Goal: Leave review/rating: Leave review/rating

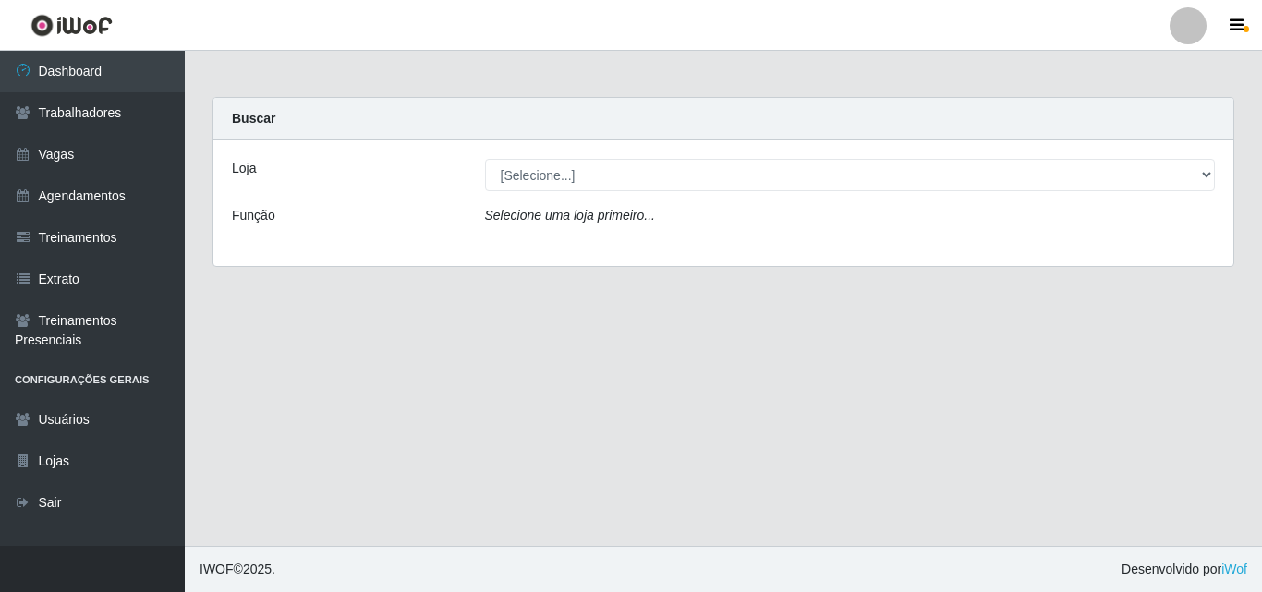
click at [560, 217] on icon "Selecione uma loja primeiro..." at bounding box center [570, 215] width 170 height 15
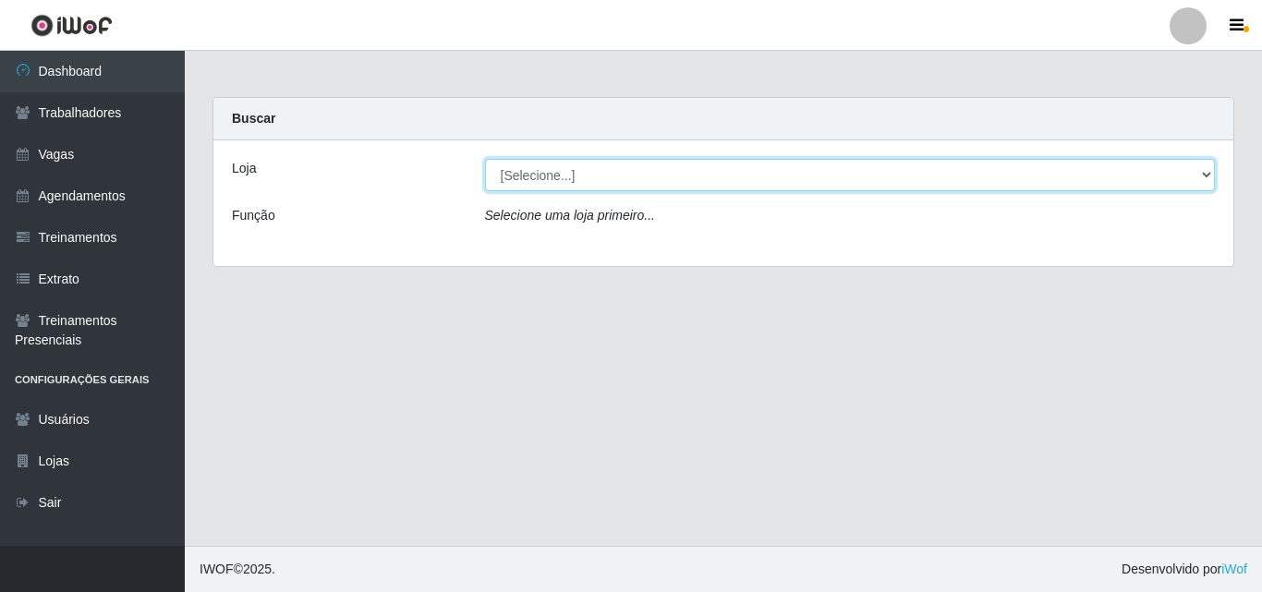
click at [542, 172] on select "[Selecione...] Chinatown Sushimi - [GEOGRAPHIC_DATA]" at bounding box center [850, 175] width 731 height 32
select select "357"
click at [485, 159] on select "[Selecione...] Chinatown Sushimi - [GEOGRAPHIC_DATA]" at bounding box center [850, 175] width 731 height 32
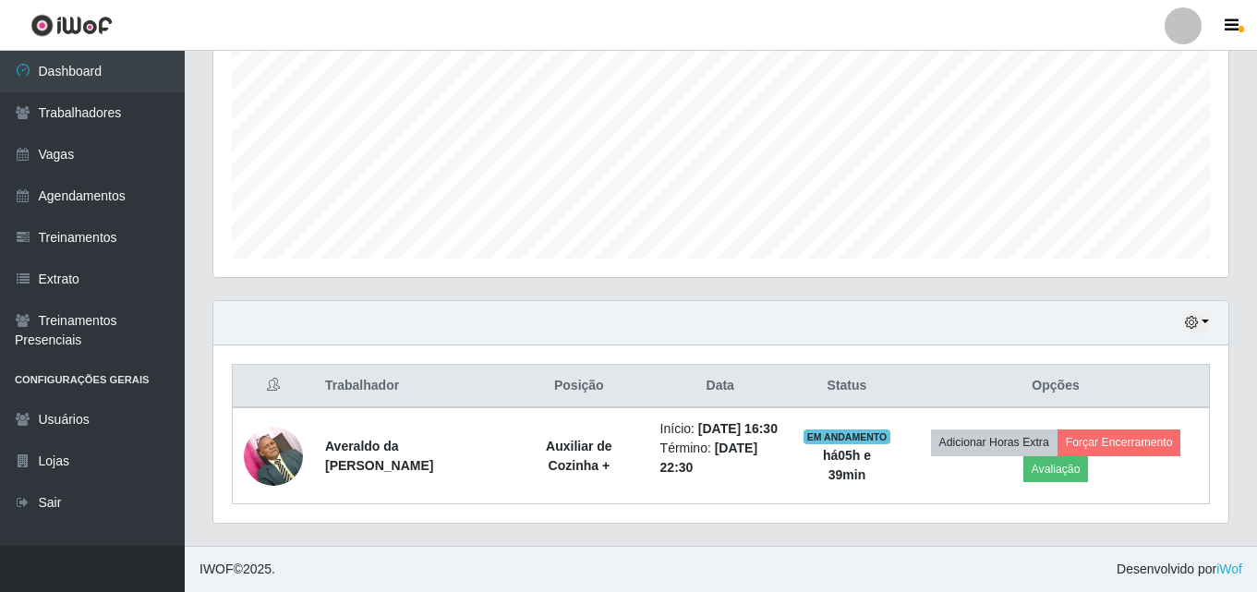
scroll to position [421, 0]
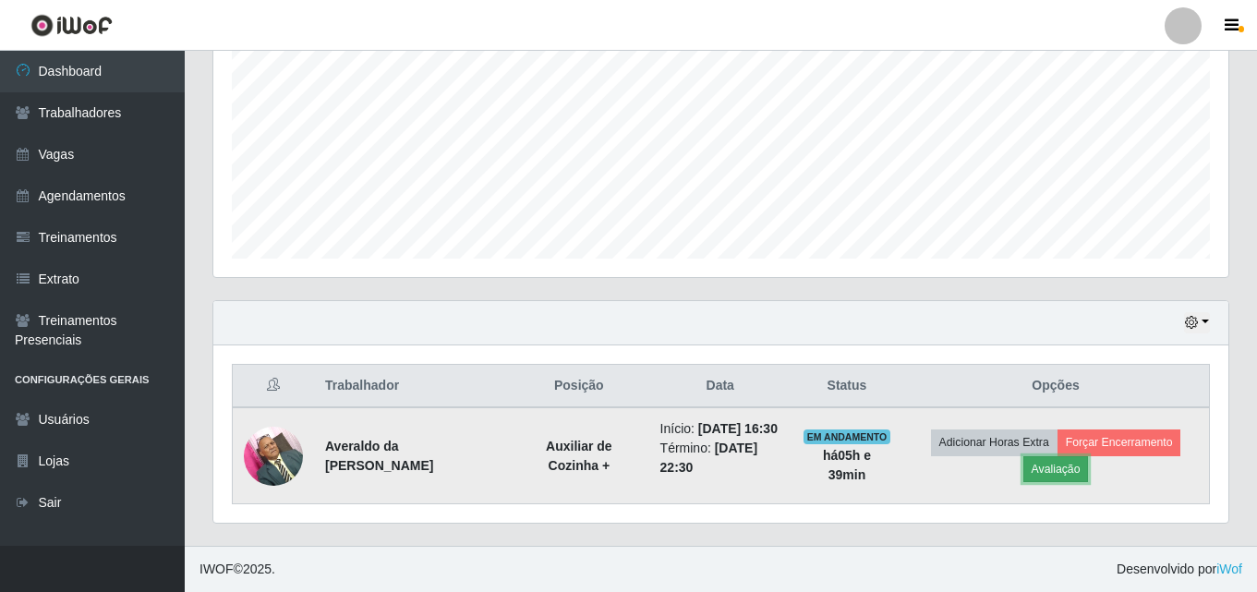
click at [1069, 458] on button "Avaliação" at bounding box center [1056, 469] width 66 height 26
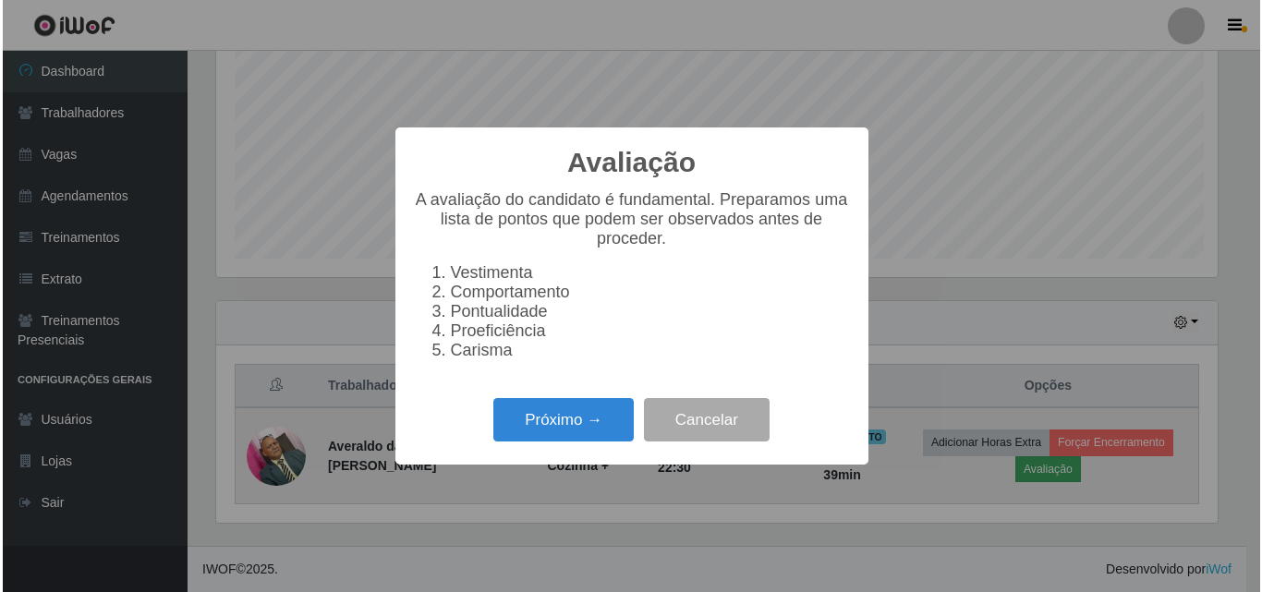
scroll to position [383, 1006]
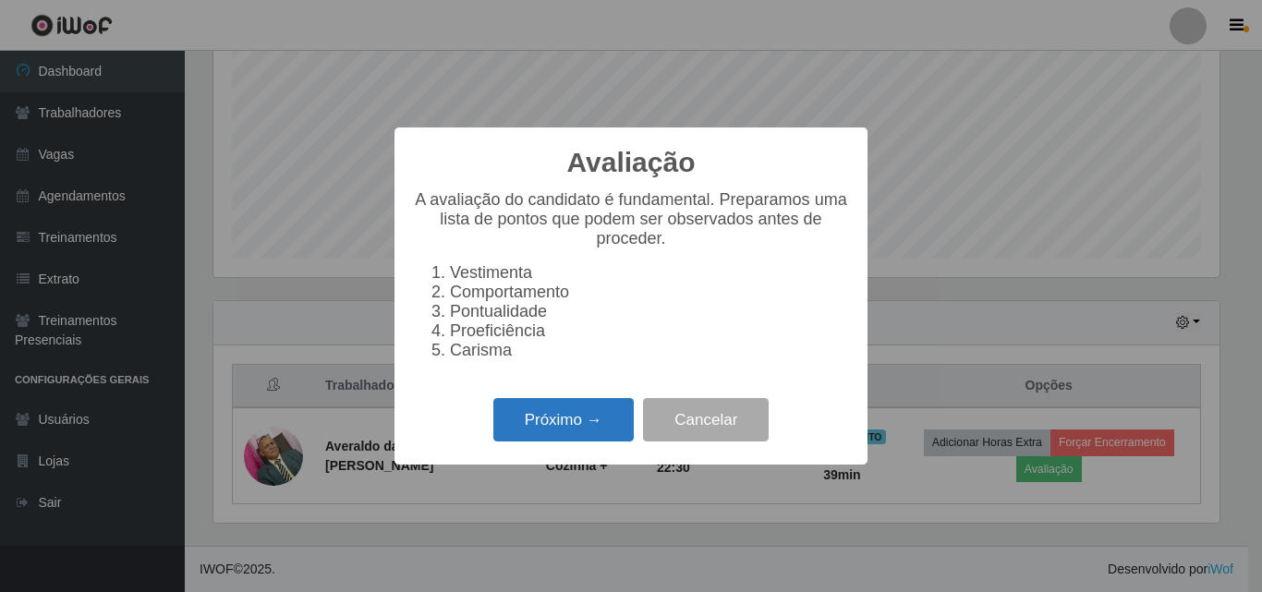
click at [535, 427] on button "Próximo →" at bounding box center [563, 419] width 140 height 43
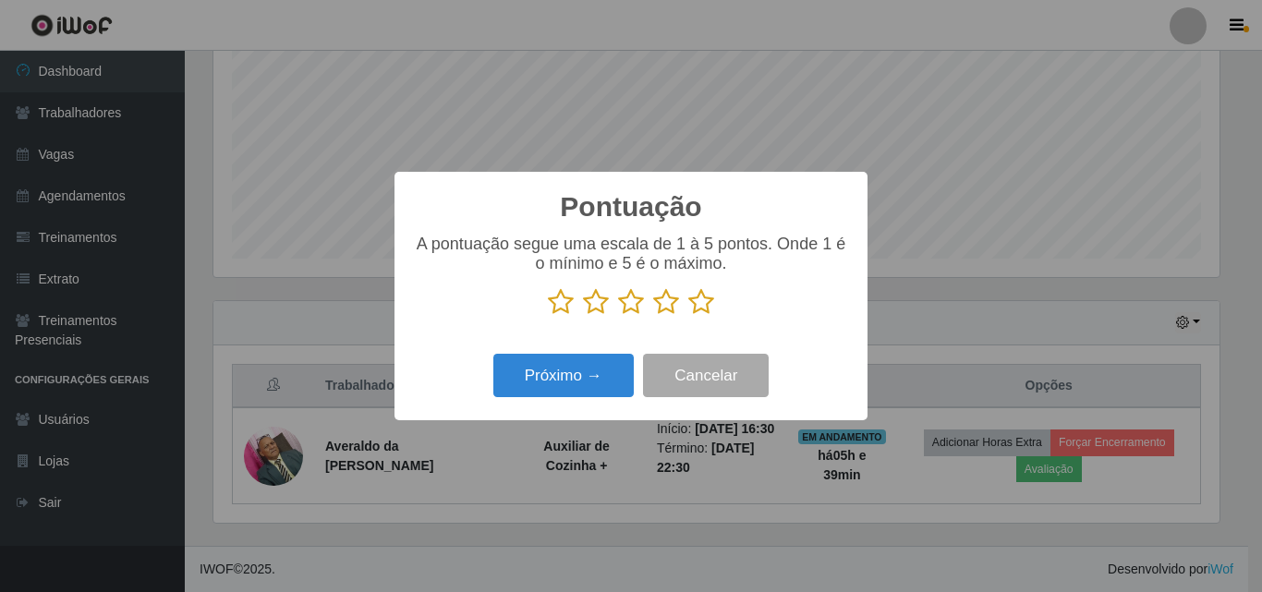
scroll to position [923199, 922576]
click at [695, 305] on icon at bounding box center [701, 302] width 26 height 28
click at [688, 316] on input "radio" at bounding box center [688, 316] width 0 height 0
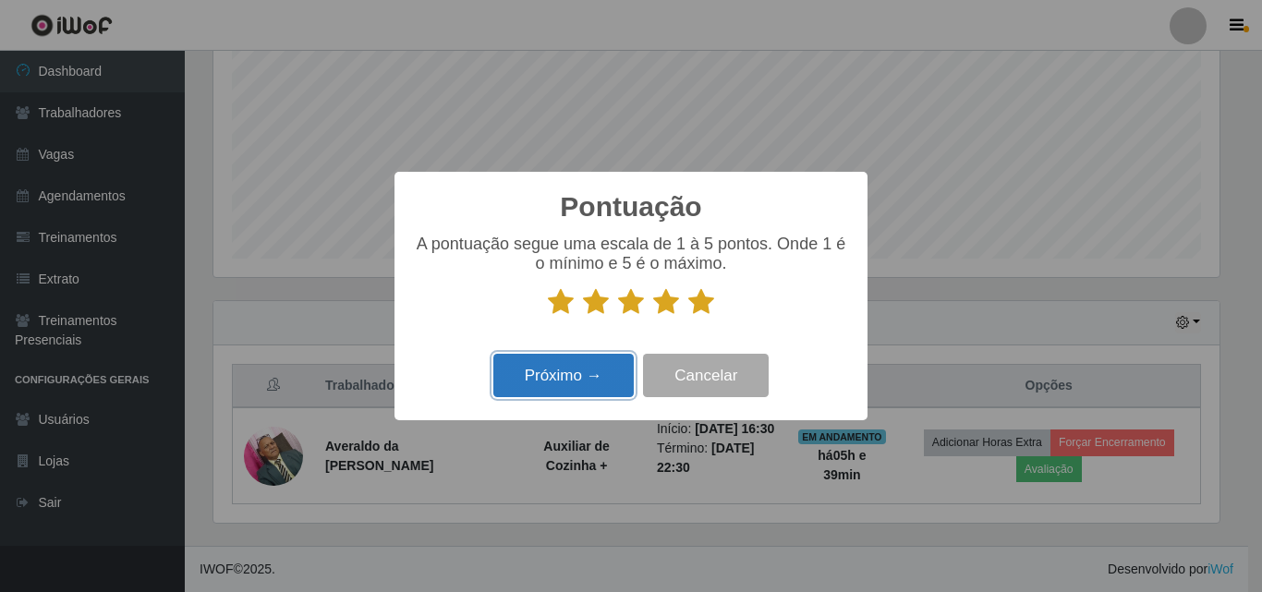
click at [561, 379] on button "Próximo →" at bounding box center [563, 375] width 140 height 43
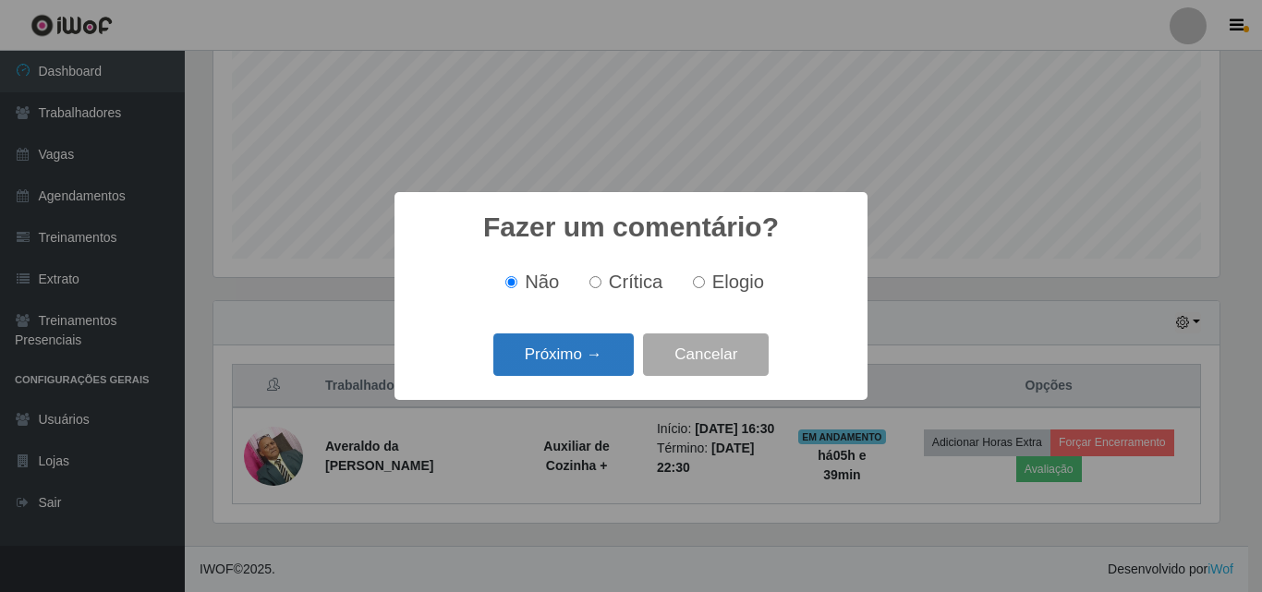
click at [559, 350] on button "Próximo →" at bounding box center [563, 354] width 140 height 43
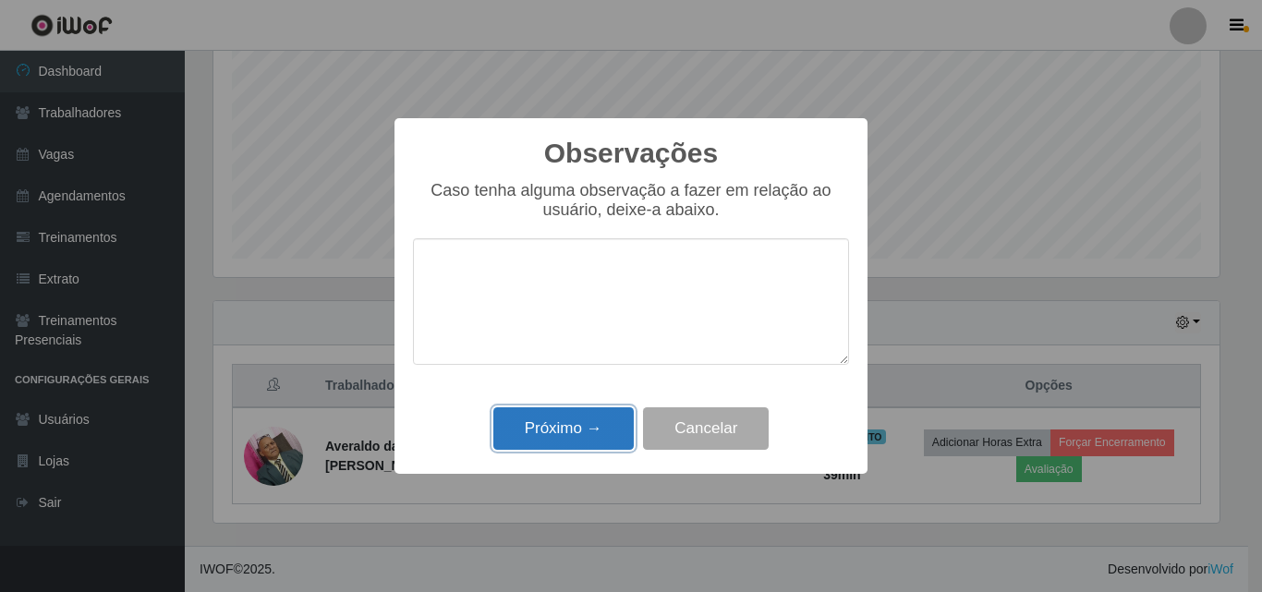
click at [572, 430] on button "Próximo →" at bounding box center [563, 428] width 140 height 43
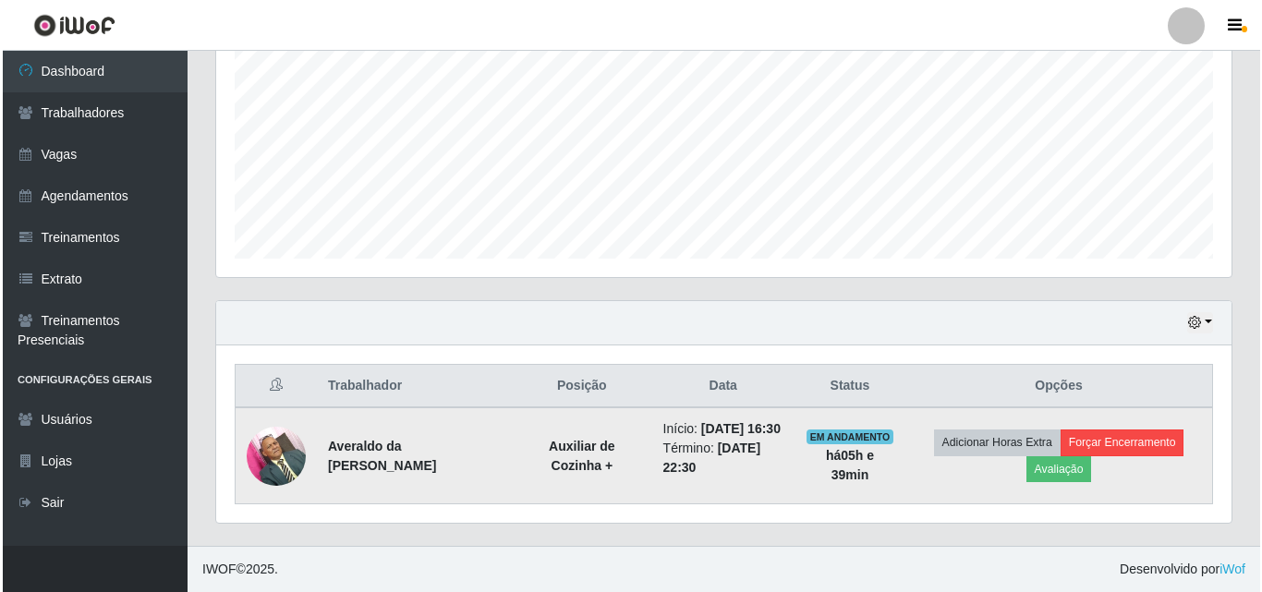
scroll to position [402, 0]
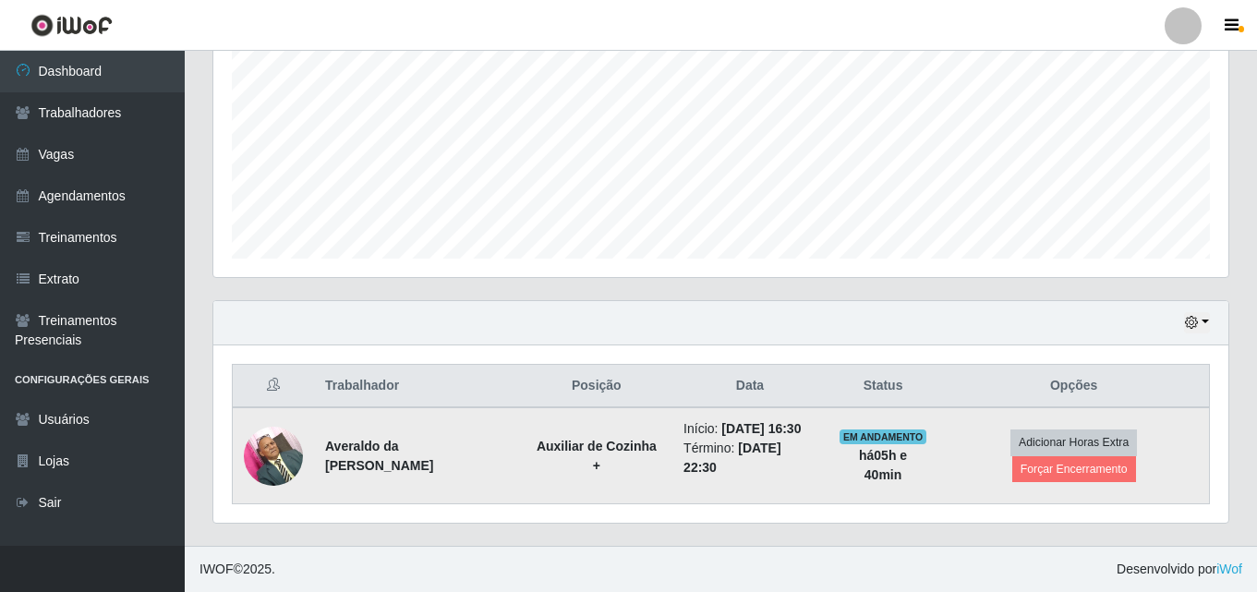
click at [1146, 429] on td "Adicionar Horas Extra Forçar Encerramento" at bounding box center [1073, 455] width 271 height 97
click at [1088, 467] on button "Forçar Encerramento" at bounding box center [1074, 469] width 124 height 26
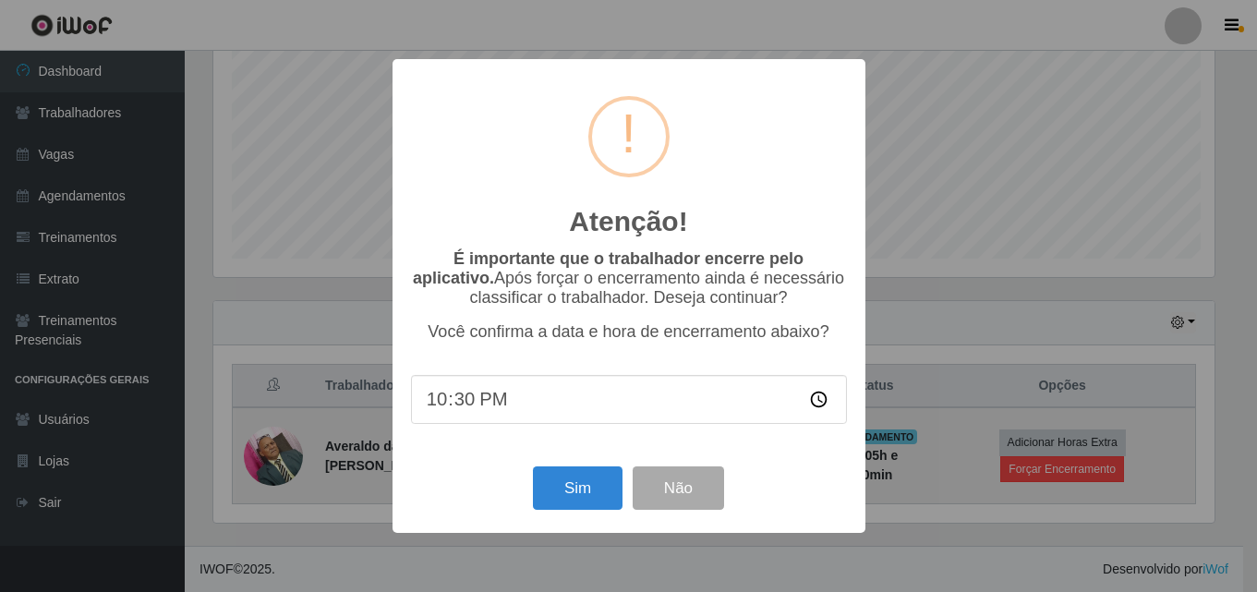
scroll to position [383, 1006]
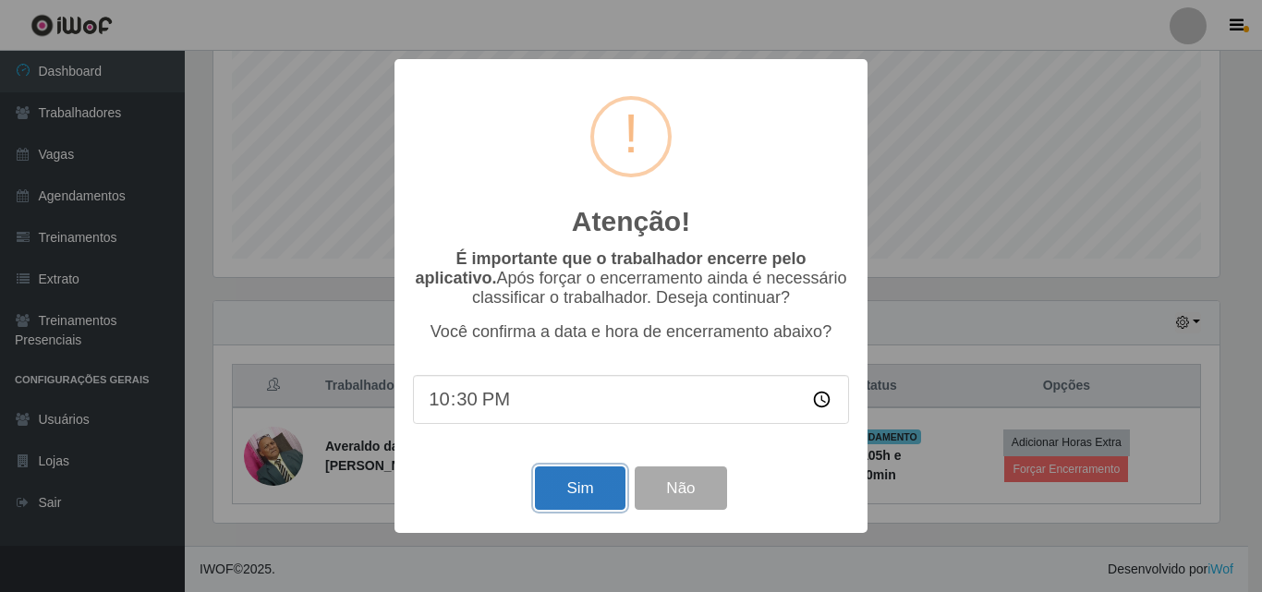
click at [584, 490] on button "Sim" at bounding box center [580, 487] width 90 height 43
